Goal: Task Accomplishment & Management: Complete application form

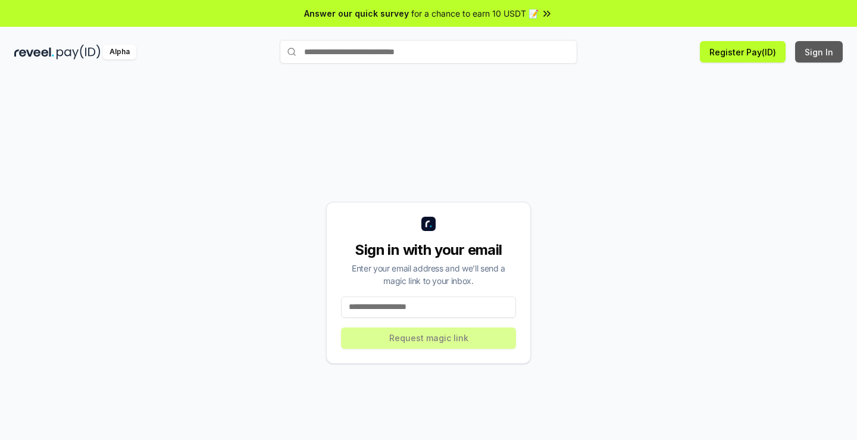
click at [819, 52] on button "Sign In" at bounding box center [819, 51] width 48 height 21
click at [443, 309] on input at bounding box center [428, 306] width 175 height 21
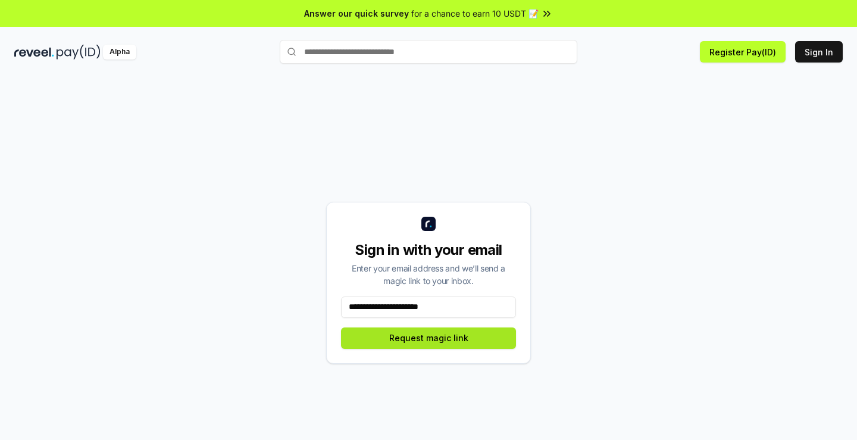
type input "**********"
click at [447, 335] on button "Request magic link" at bounding box center [428, 337] width 175 height 21
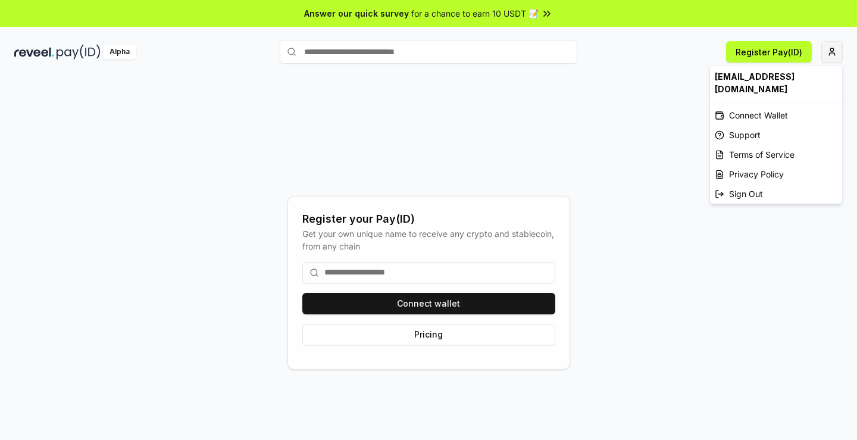
click at [833, 53] on html "Answer our quick survey for a chance to earn 10 USDT 📝 Alpha Register Pay(ID) R…" at bounding box center [428, 220] width 857 height 440
click at [774, 105] on div "Connect Wallet" at bounding box center [776, 115] width 132 height 20
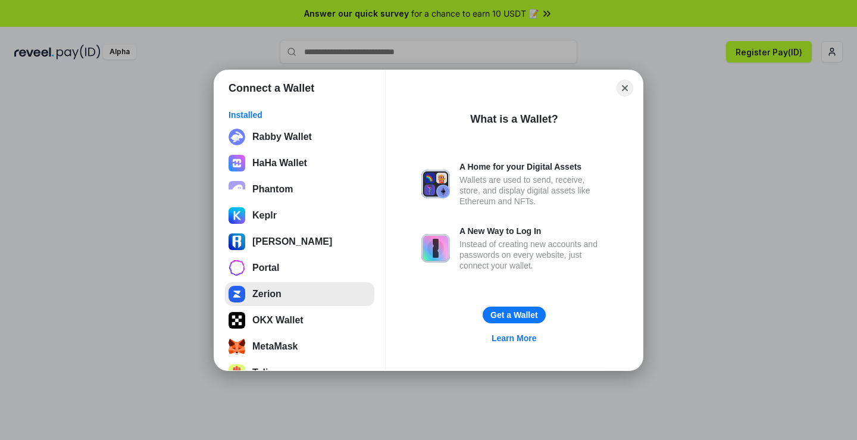
click at [273, 290] on button "Zerion" at bounding box center [299, 294] width 149 height 24
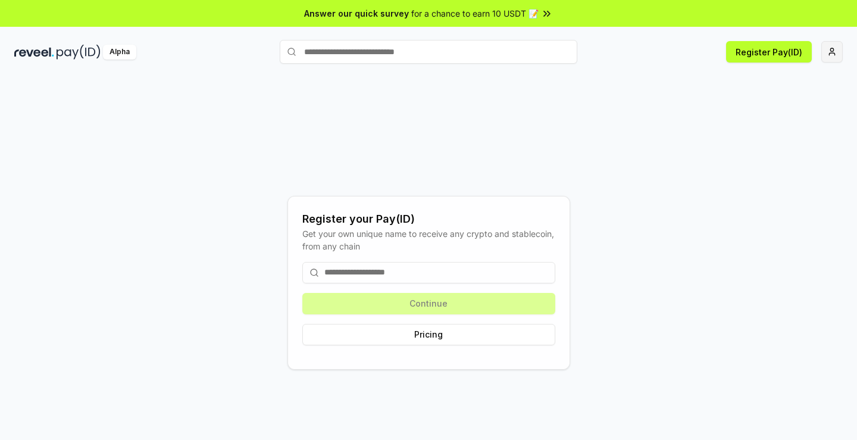
click at [831, 52] on html "Answer our quick survey for a chance to earn 10 USDT 📝 Alpha Register Pay(ID) R…" at bounding box center [428, 220] width 857 height 440
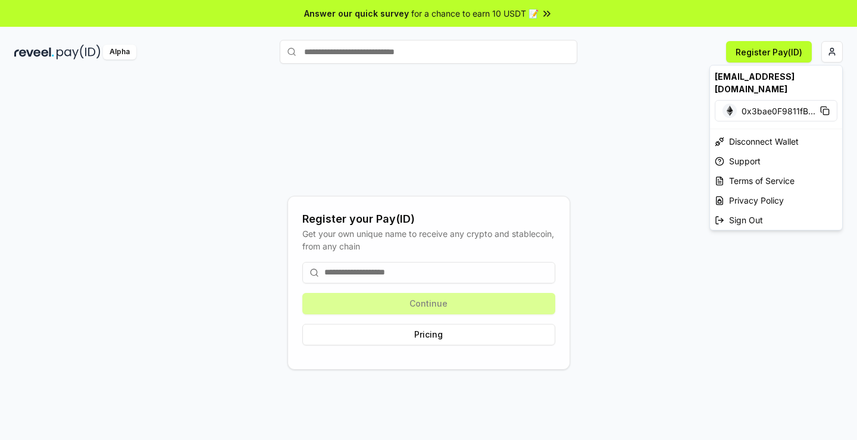
click at [775, 48] on html "Answer our quick survey for a chance to earn 10 USDT 📝 Alpha Register Pay(ID) R…" at bounding box center [428, 220] width 857 height 440
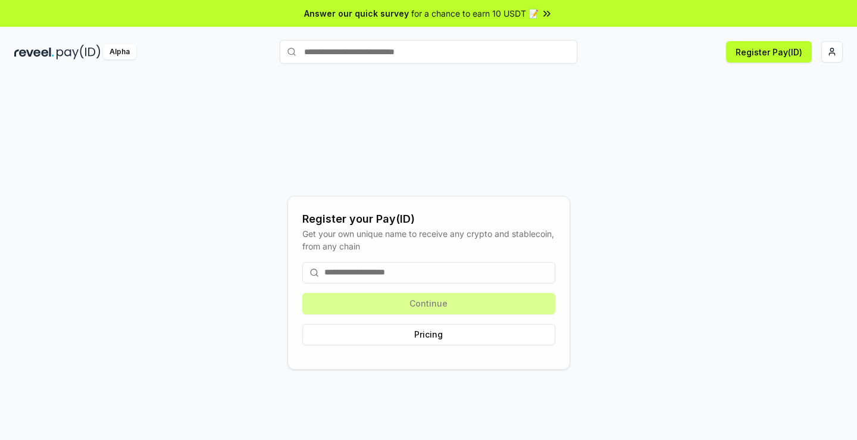
click at [775, 48] on button "Register Pay(ID)" at bounding box center [769, 51] width 86 height 21
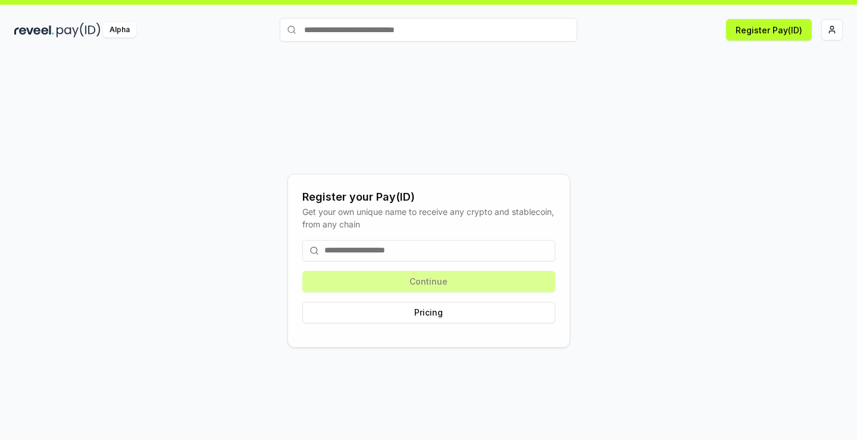
scroll to position [34, 0]
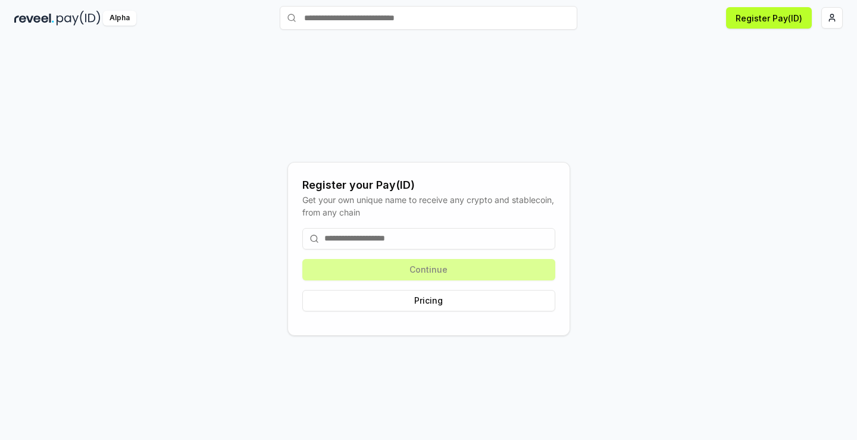
click at [456, 231] on input at bounding box center [428, 238] width 253 height 21
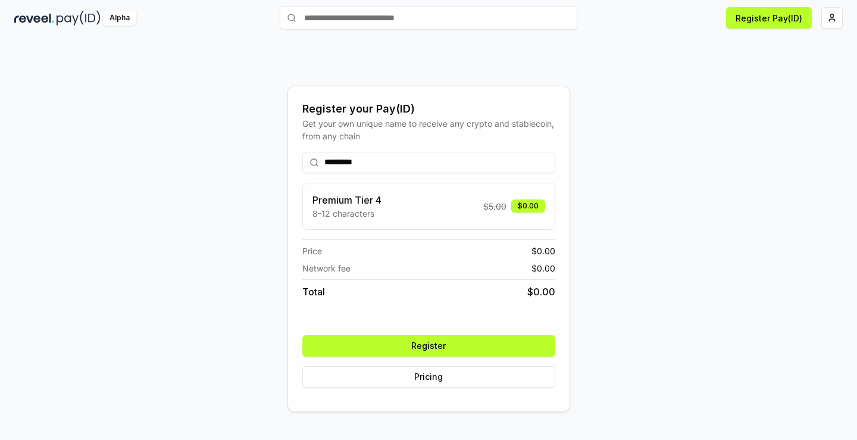
type input "*********"
click at [501, 345] on button "Register" at bounding box center [428, 345] width 253 height 21
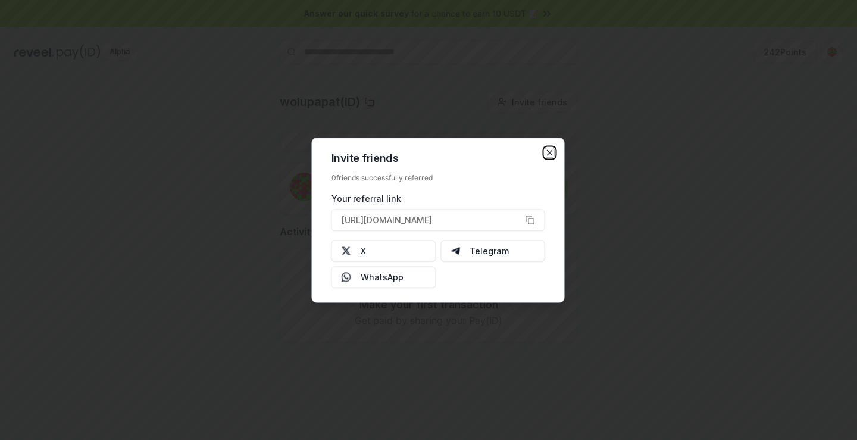
click at [550, 153] on icon "button" at bounding box center [549, 152] width 5 height 5
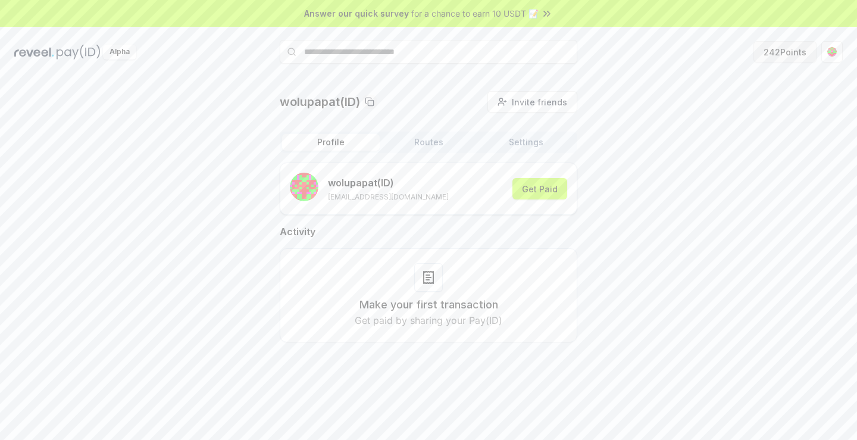
click at [779, 46] on button "242 Points" at bounding box center [784, 51] width 63 height 21
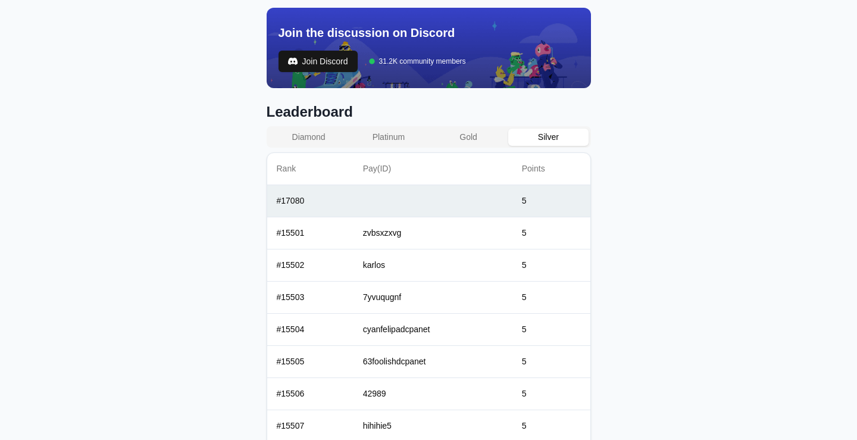
scroll to position [409, 0]
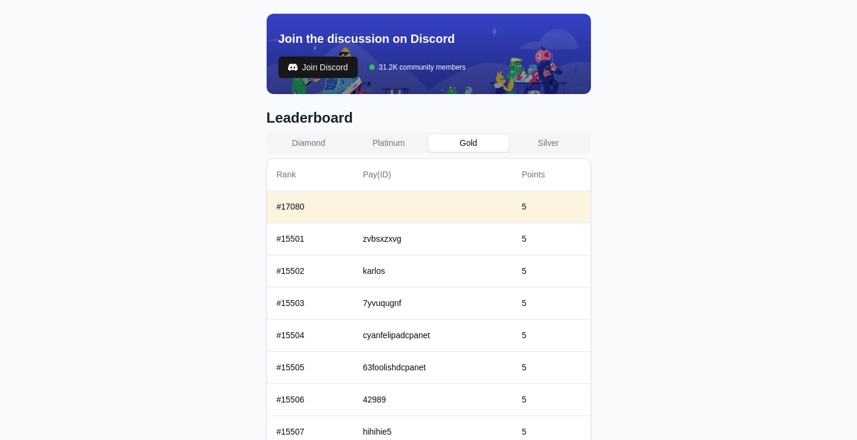
click at [464, 137] on button "Gold" at bounding box center [468, 142] width 80 height 17
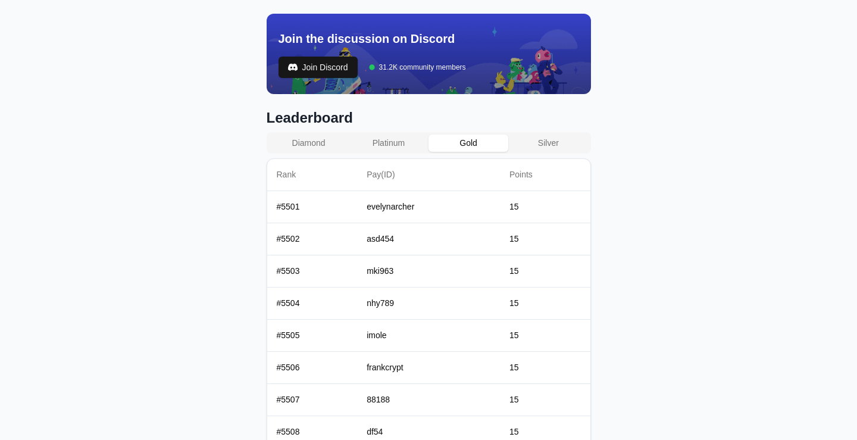
click at [315, 138] on button "Diamond" at bounding box center [309, 142] width 80 height 17
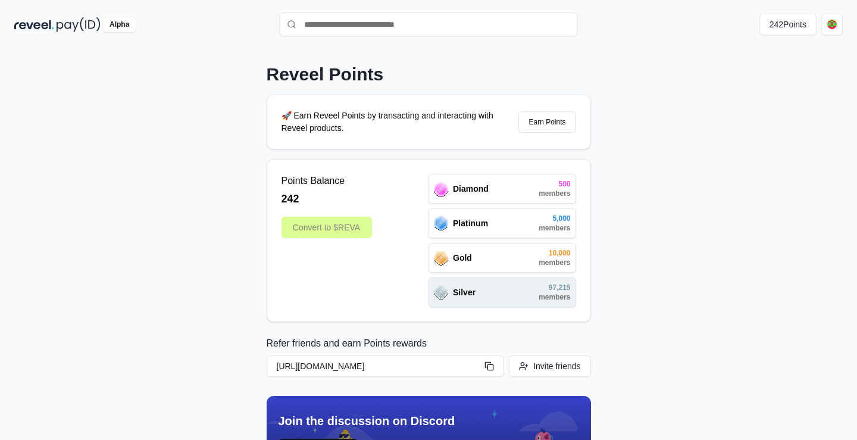
scroll to position [0, 0]
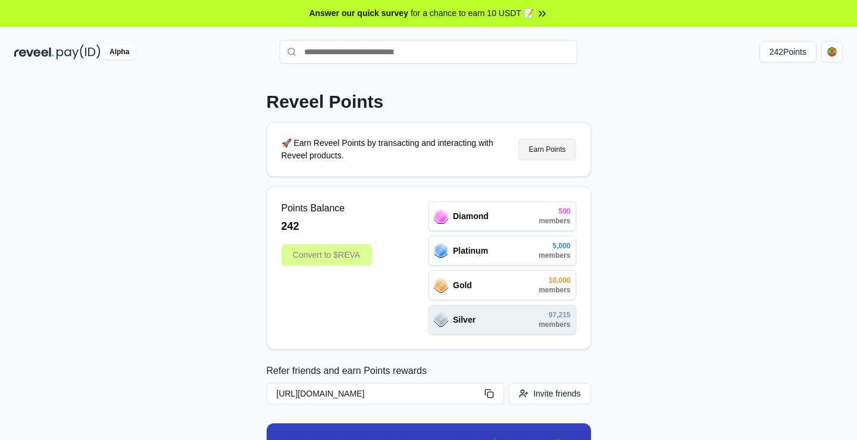
click at [546, 146] on button "Earn Points" at bounding box center [546, 149] width 57 height 21
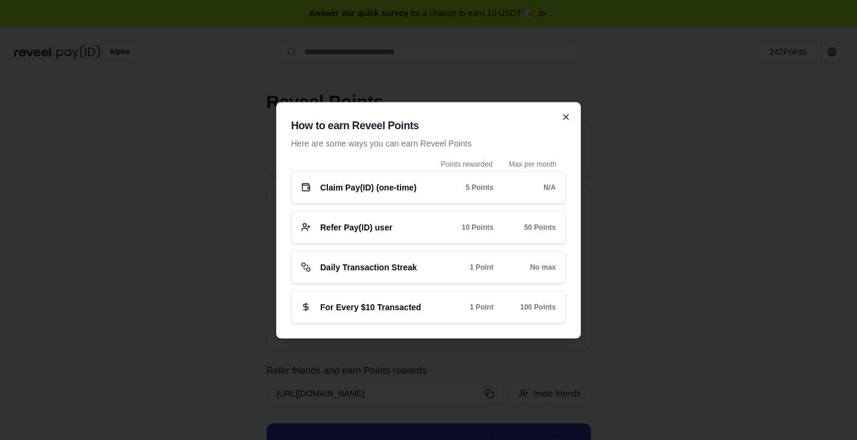
click at [565, 117] on icon "button" at bounding box center [566, 117] width 10 height 10
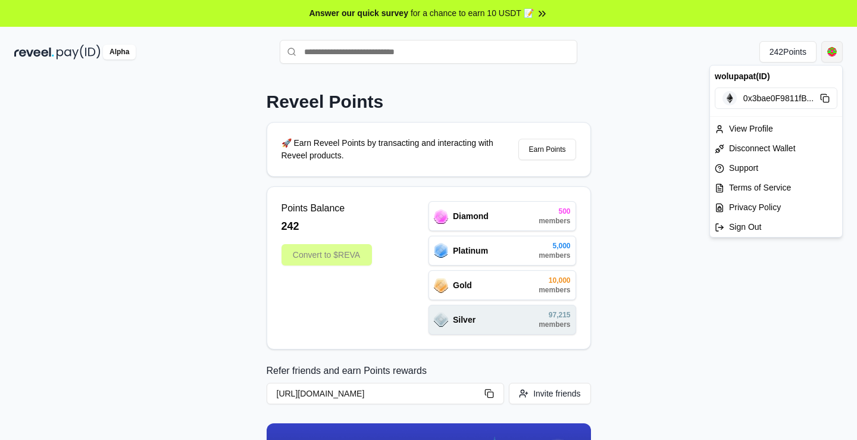
click at [828, 51] on html "Answer our quick survey for a chance to earn 10 USDT 📝 Alpha 242 Points Reveel …" at bounding box center [428, 220] width 857 height 440
click at [756, 122] on div "View Profile" at bounding box center [776, 129] width 132 height 20
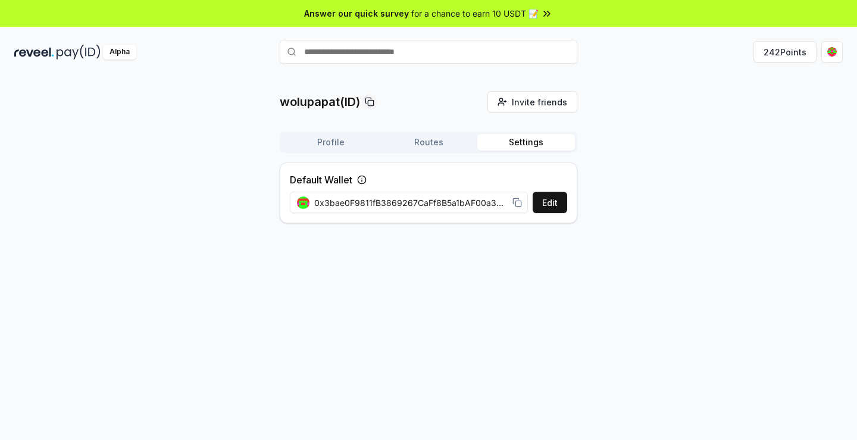
click at [518, 142] on button "Settings" at bounding box center [526, 142] width 98 height 17
click at [432, 143] on button "Routes" at bounding box center [429, 142] width 98 height 17
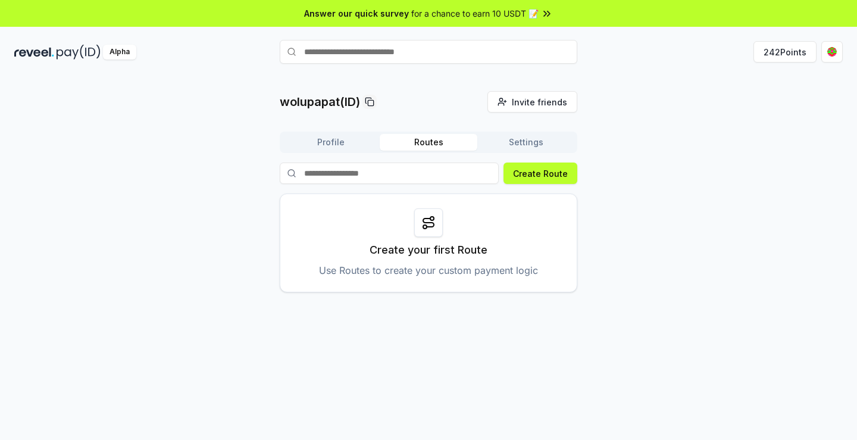
click at [355, 143] on button "Profile" at bounding box center [331, 142] width 98 height 17
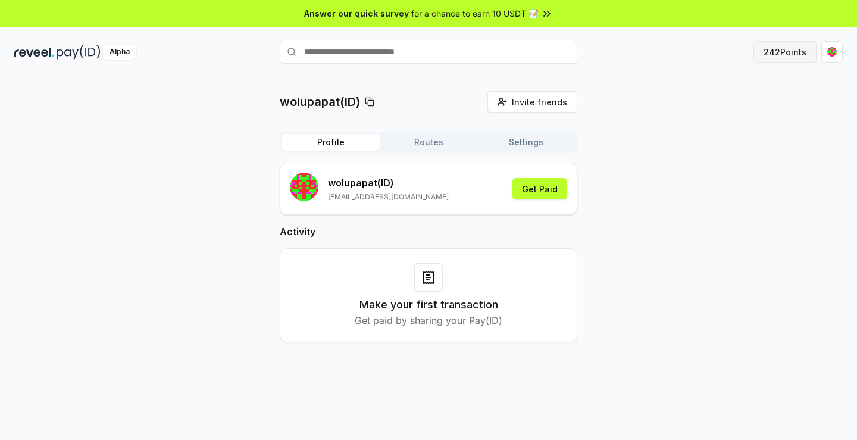
click at [792, 49] on button "242 Points" at bounding box center [784, 51] width 63 height 21
